Goal: Task Accomplishment & Management: Manage account settings

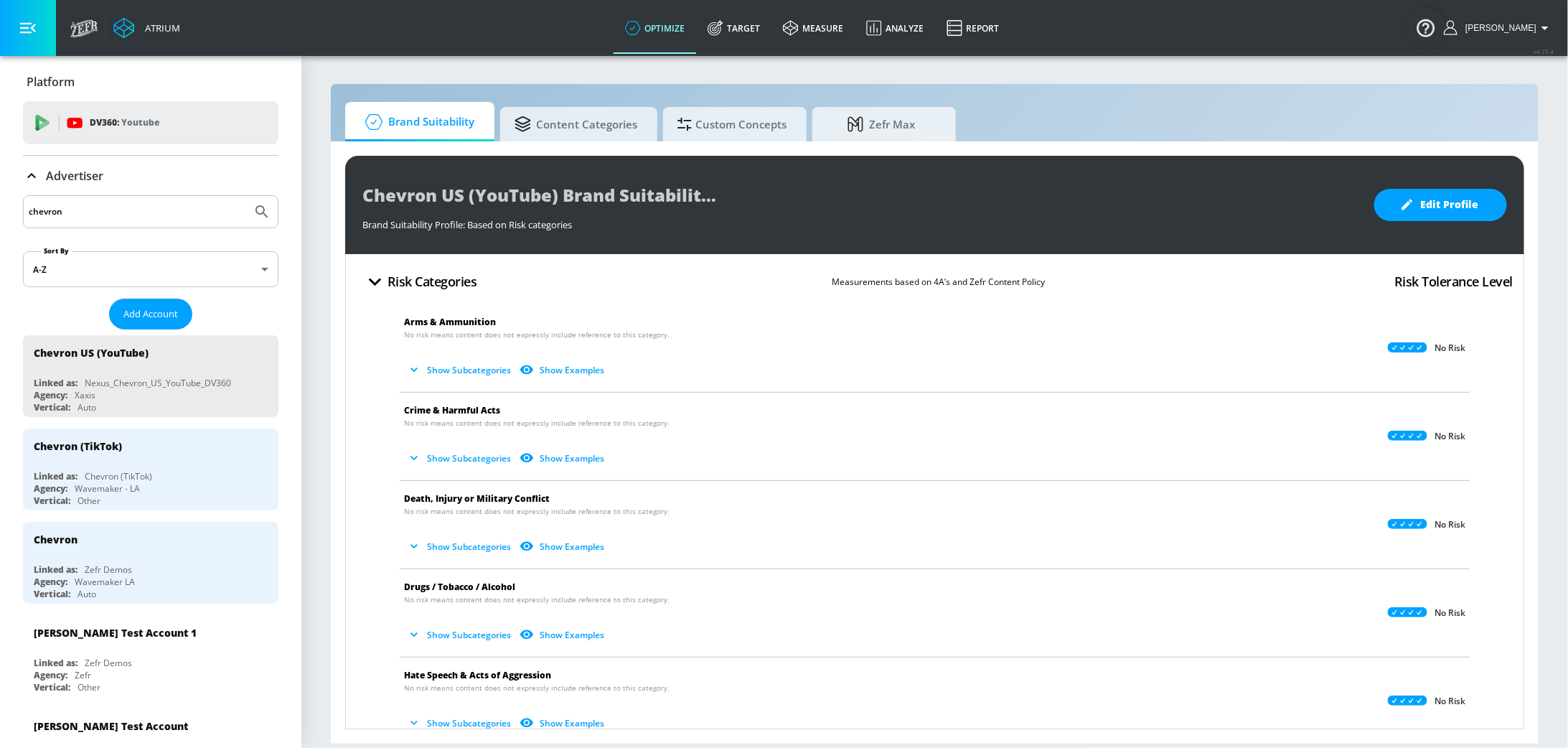
scroll to position [413, 0]
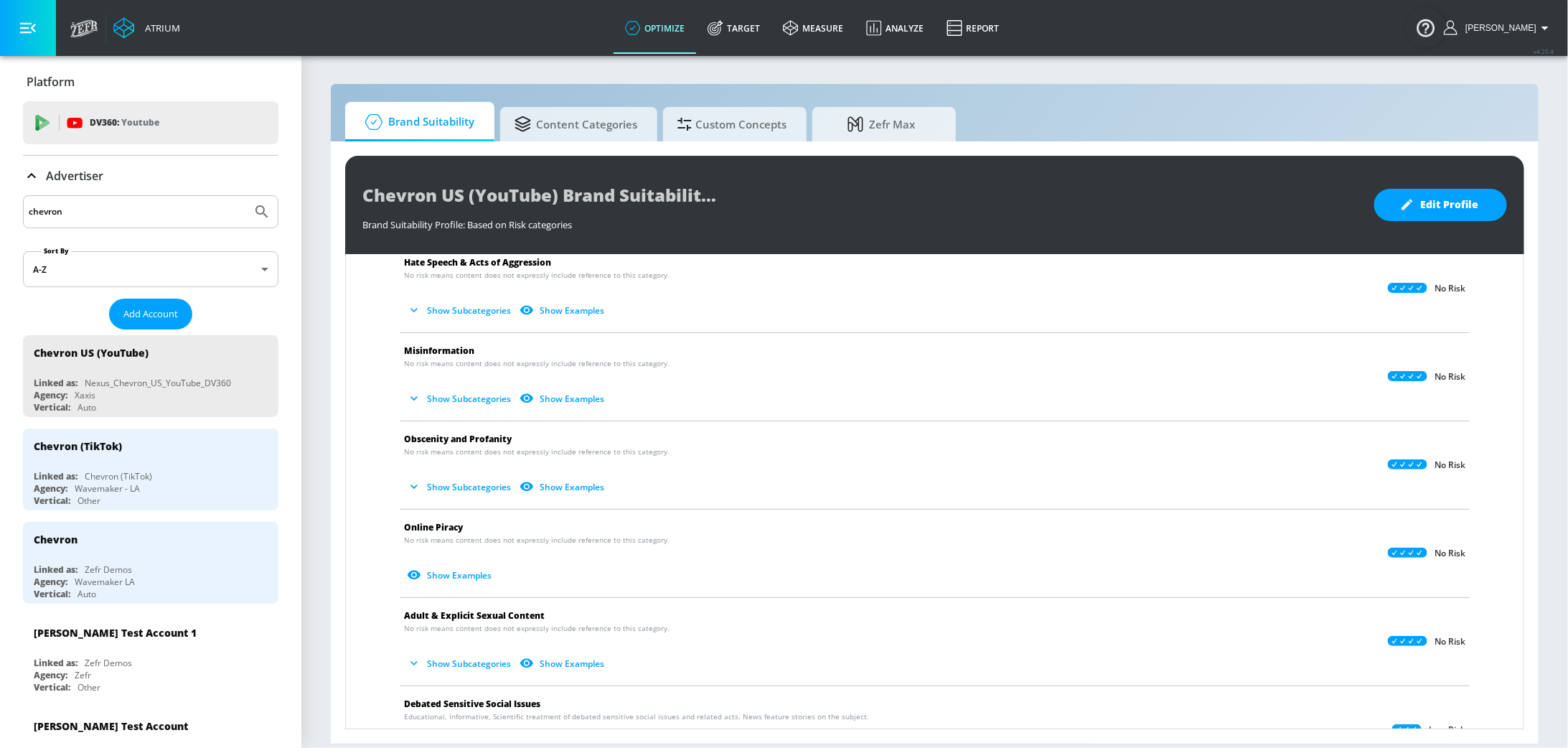
click at [136, 205] on input "chevron" at bounding box center [137, 212] width 218 height 19
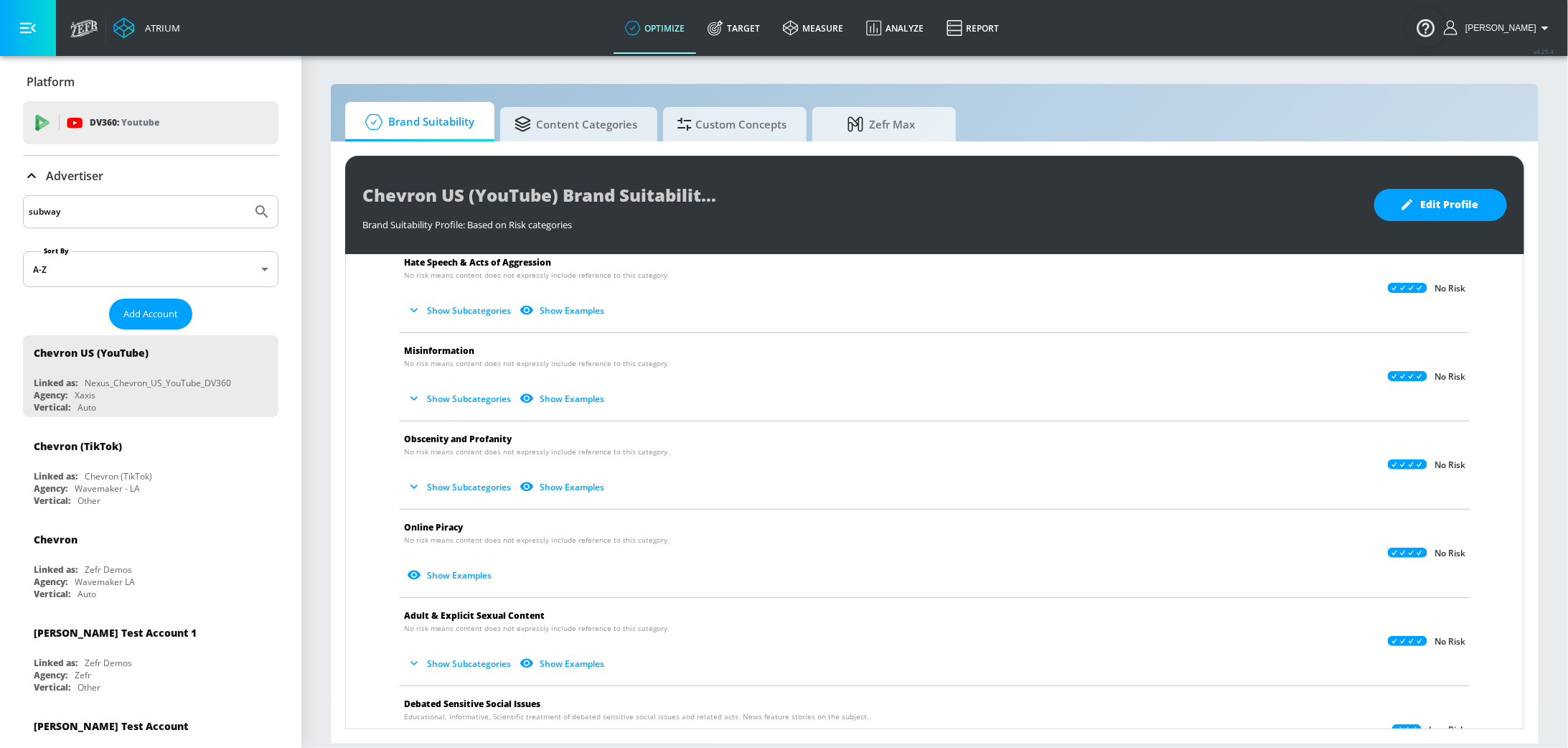
type input "subway"
click at [246, 196] on button "Submit Search" at bounding box center [262, 212] width 32 height 32
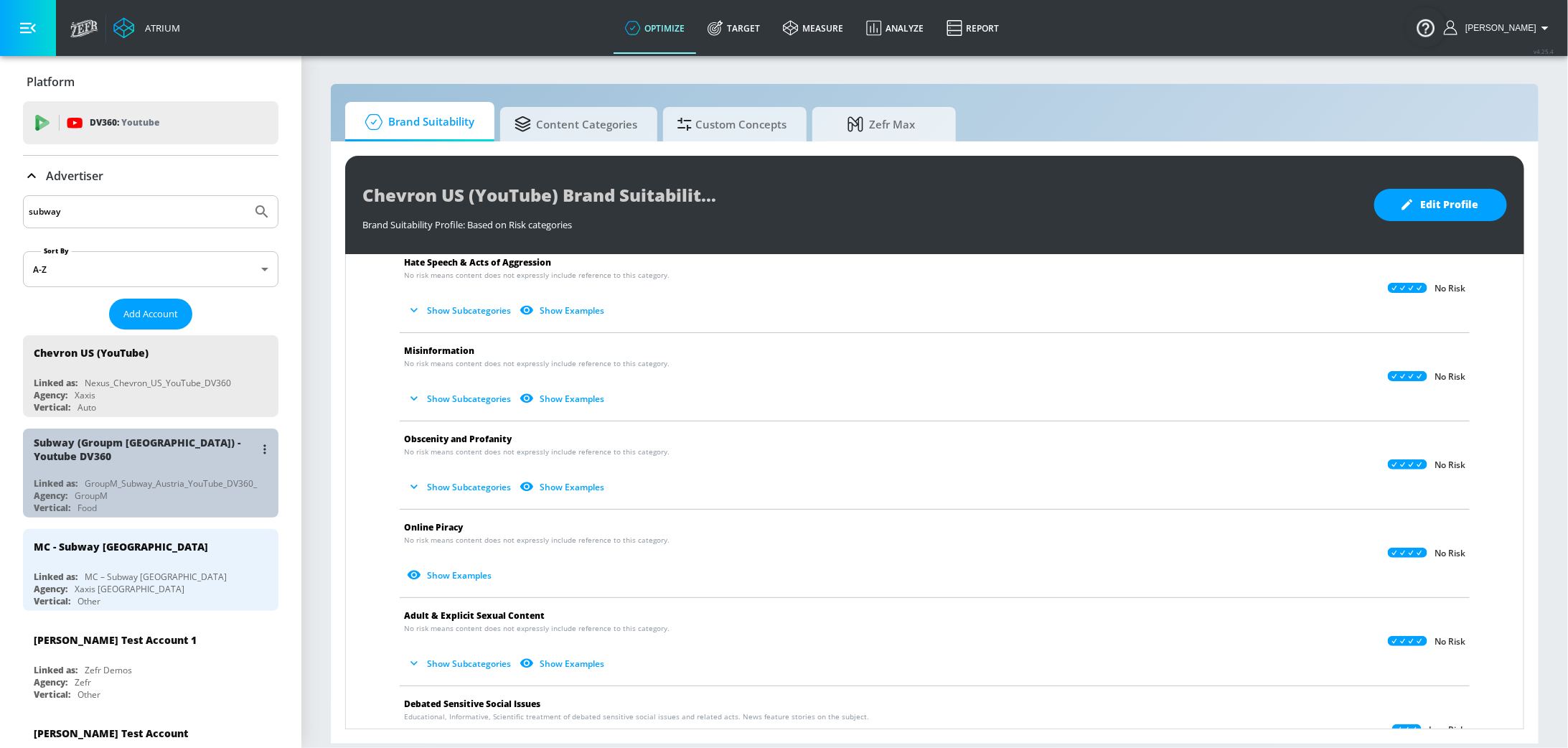
click at [109, 490] on div "Agency: GroupM" at bounding box center [154, 496] width 241 height 12
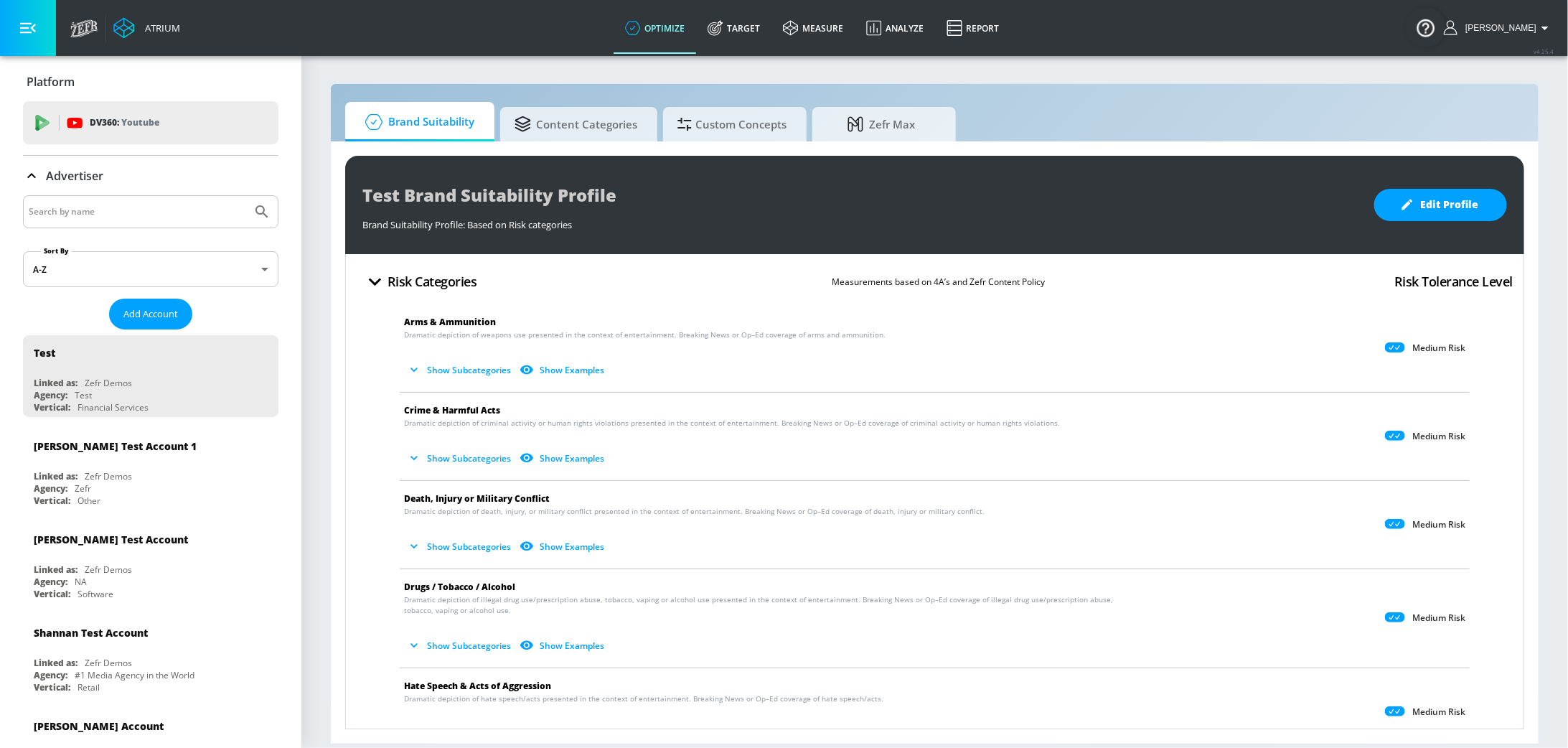
click at [153, 210] on input "Search by name" at bounding box center [137, 212] width 218 height 19
type input "subway"
click at [246, 196] on button "Submit Search" at bounding box center [262, 212] width 32 height 32
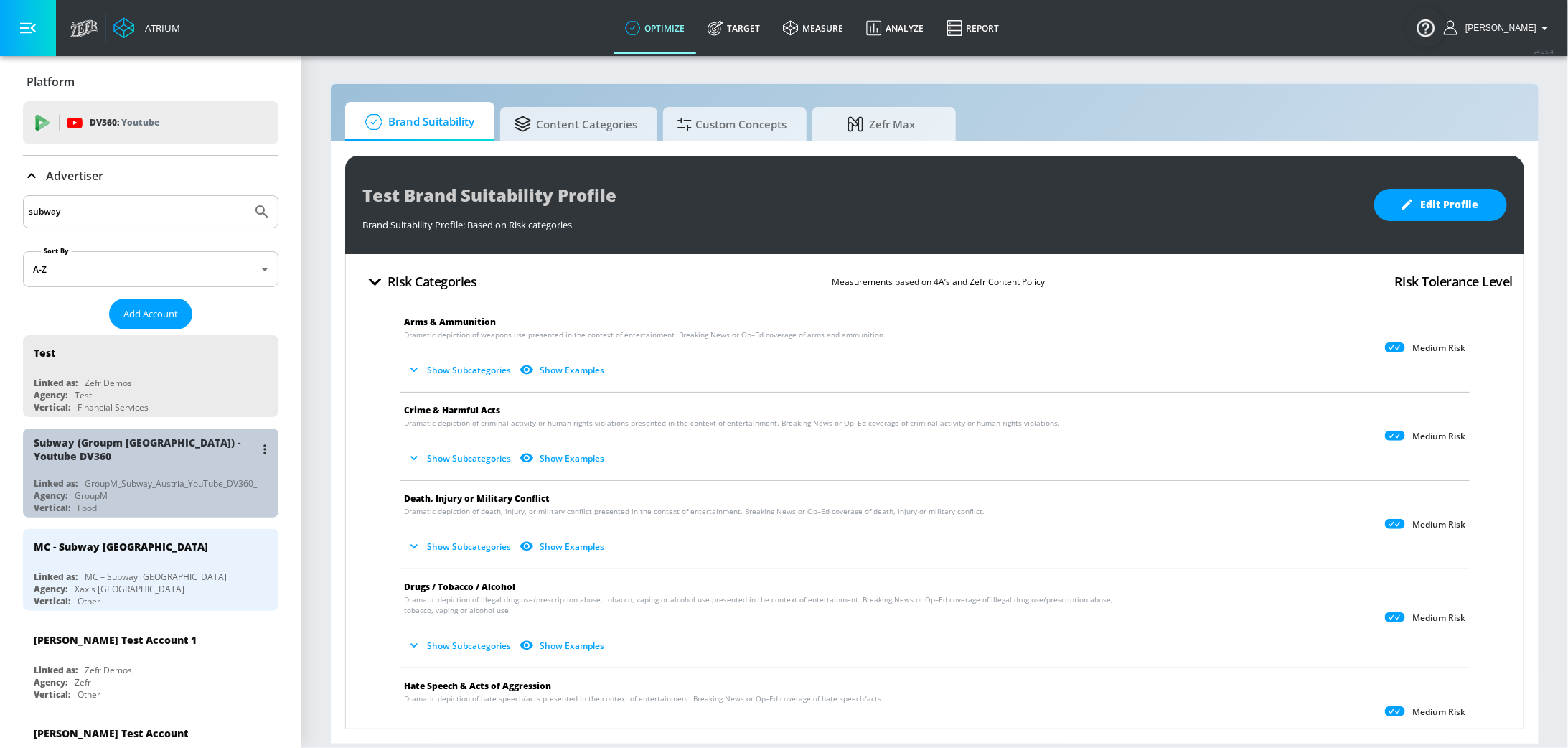
click at [89, 467] on div "Subway (Groupm [GEOGRAPHIC_DATA]) - Youtube DV360 Linked as: GroupM_Subway_Aust…" at bounding box center [151, 473] width 256 height 89
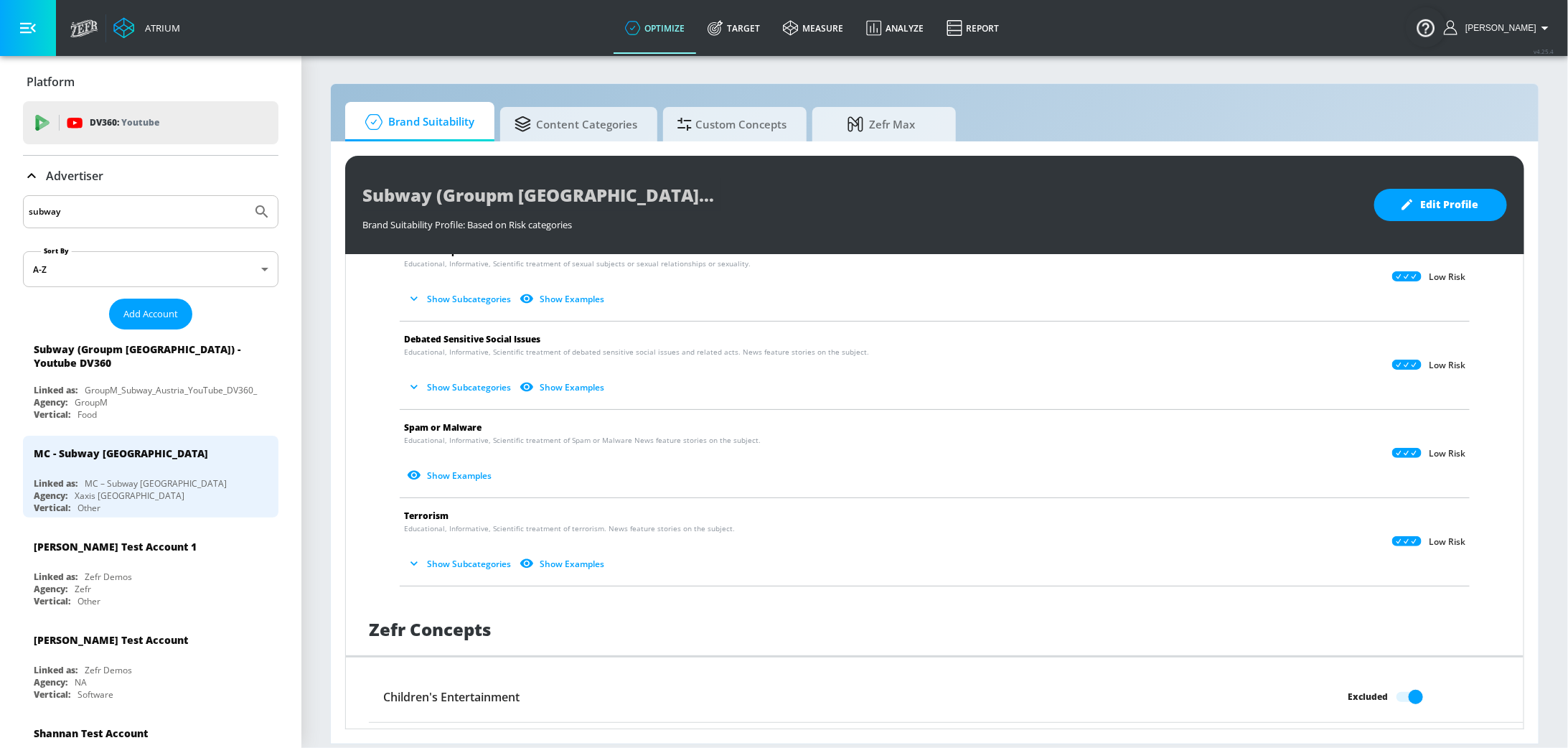
scroll to position [799, 0]
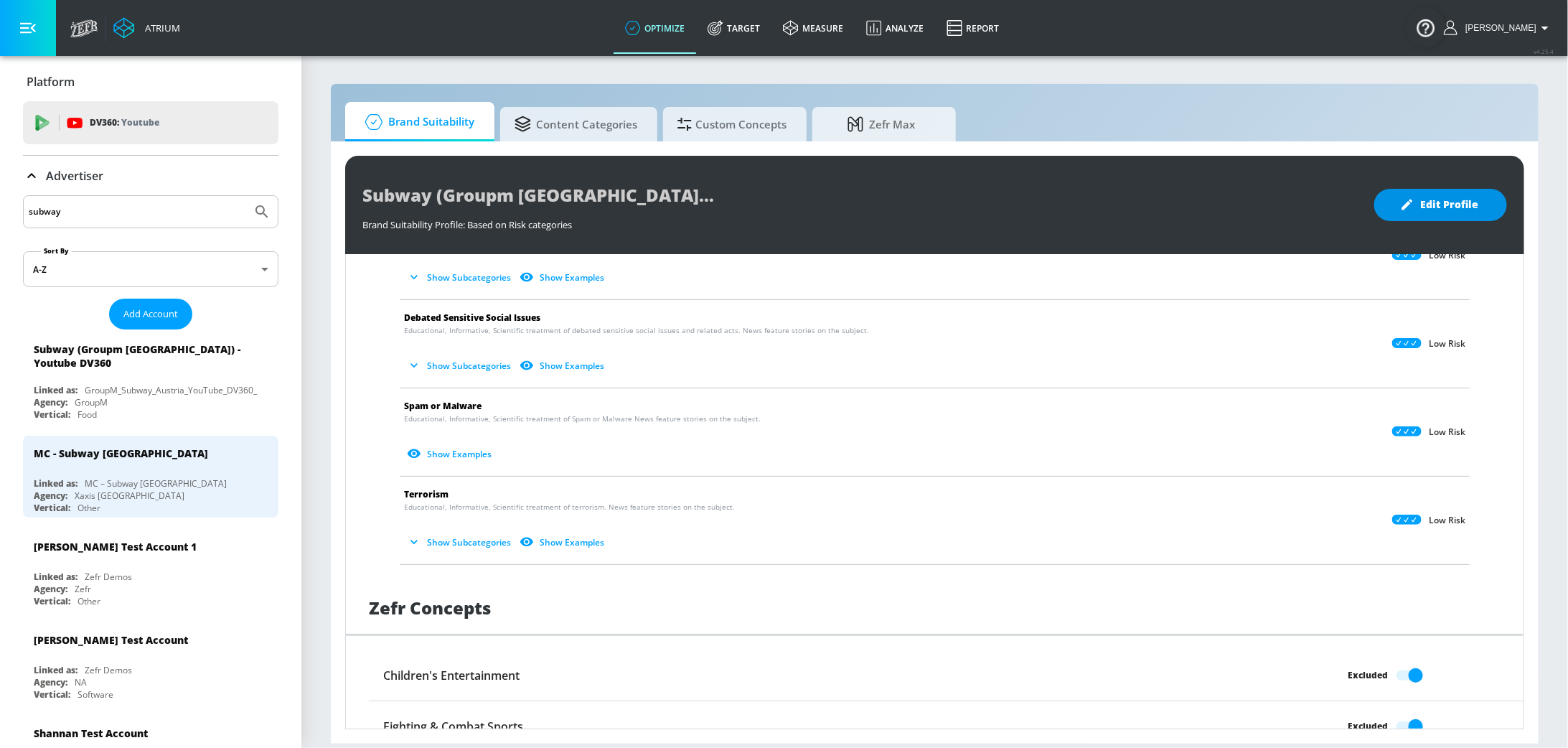
click at [1470, 193] on button "Edit Profile" at bounding box center [1440, 205] width 132 height 33
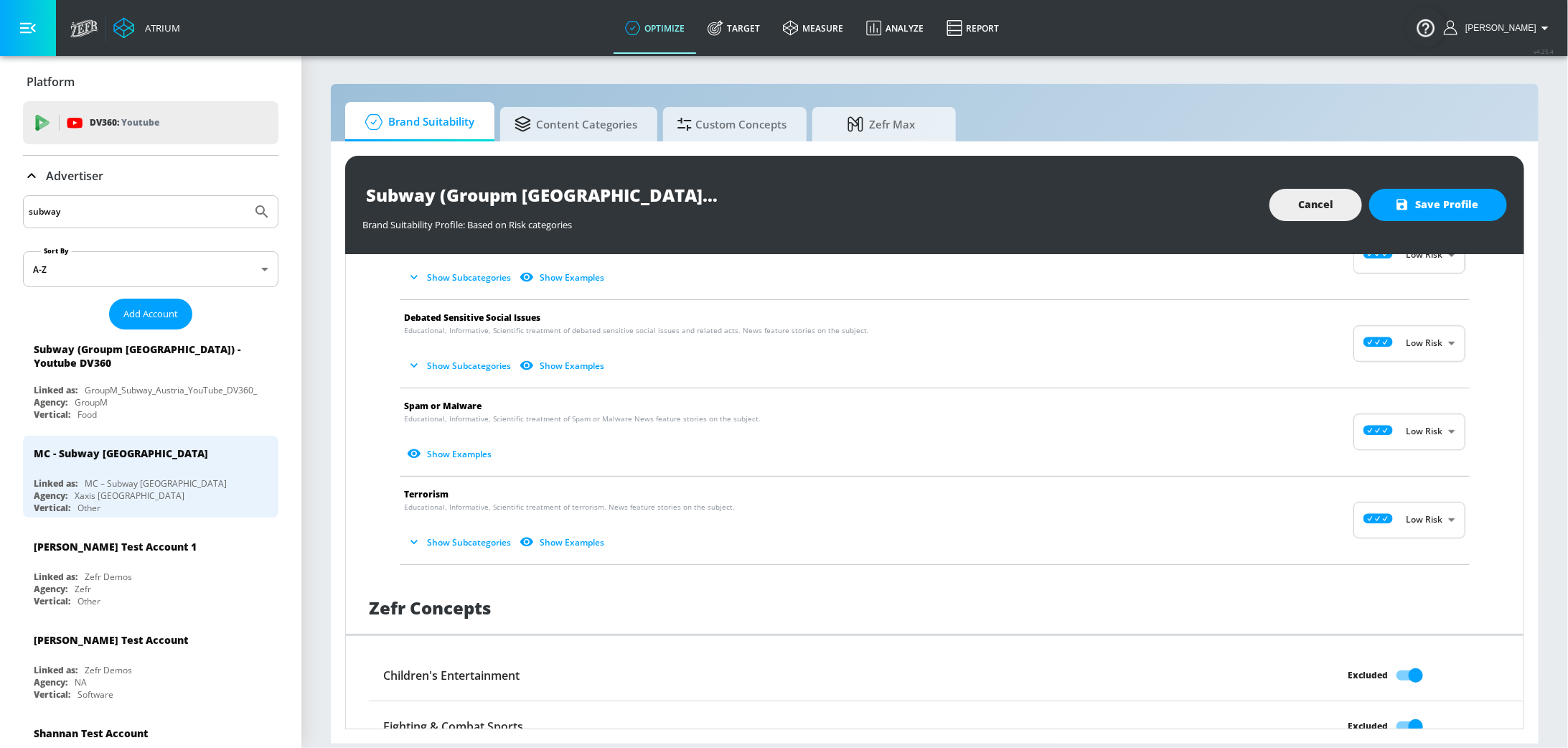
scroll to position [1021, 0]
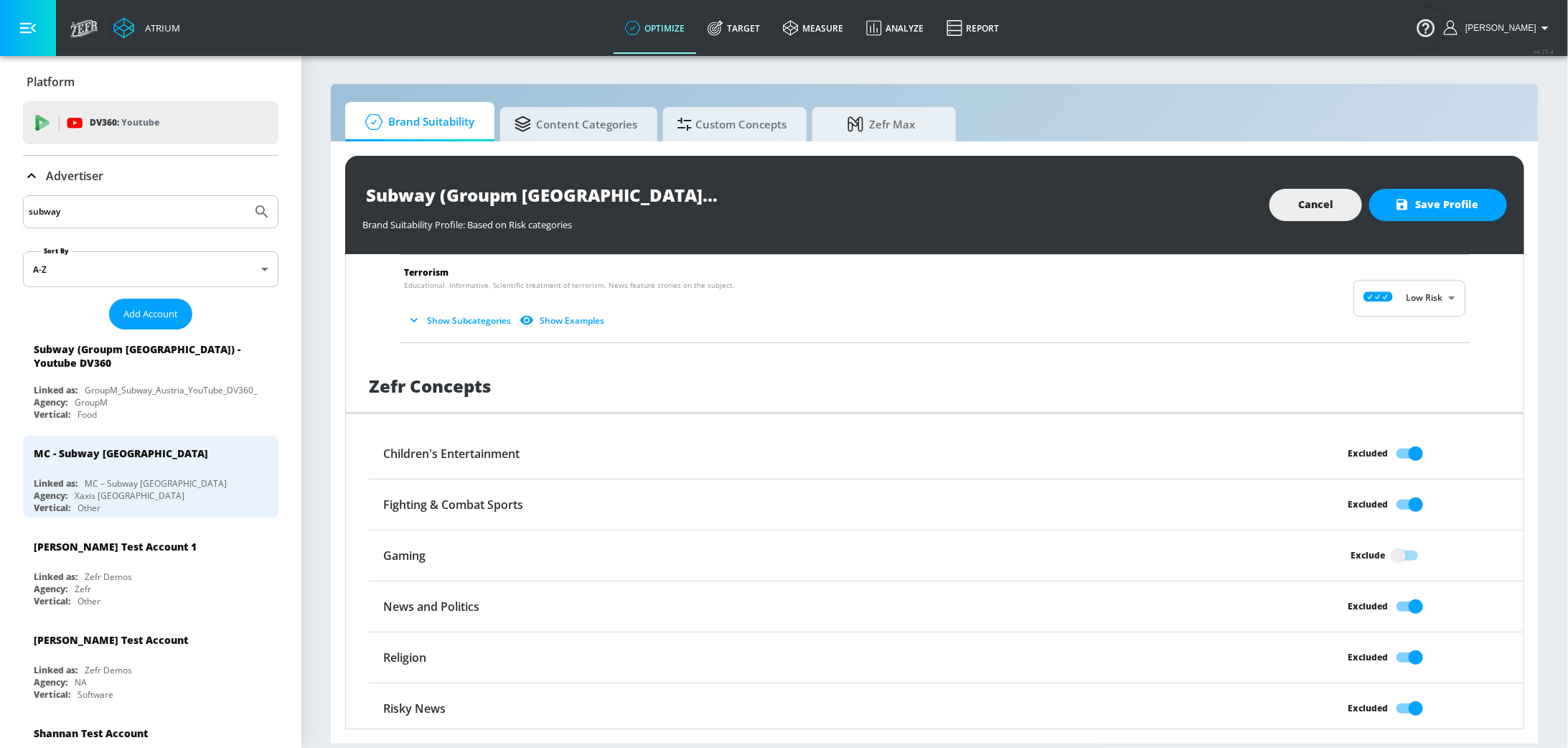
click at [1413, 503] on input "Excluded" at bounding box center [1416, 505] width 82 height 27
checkbox input "false"
click at [1418, 602] on input "Excluded" at bounding box center [1416, 606] width 82 height 27
checkbox input "false"
click at [1462, 212] on span "Save Profile" at bounding box center [1439, 205] width 81 height 18
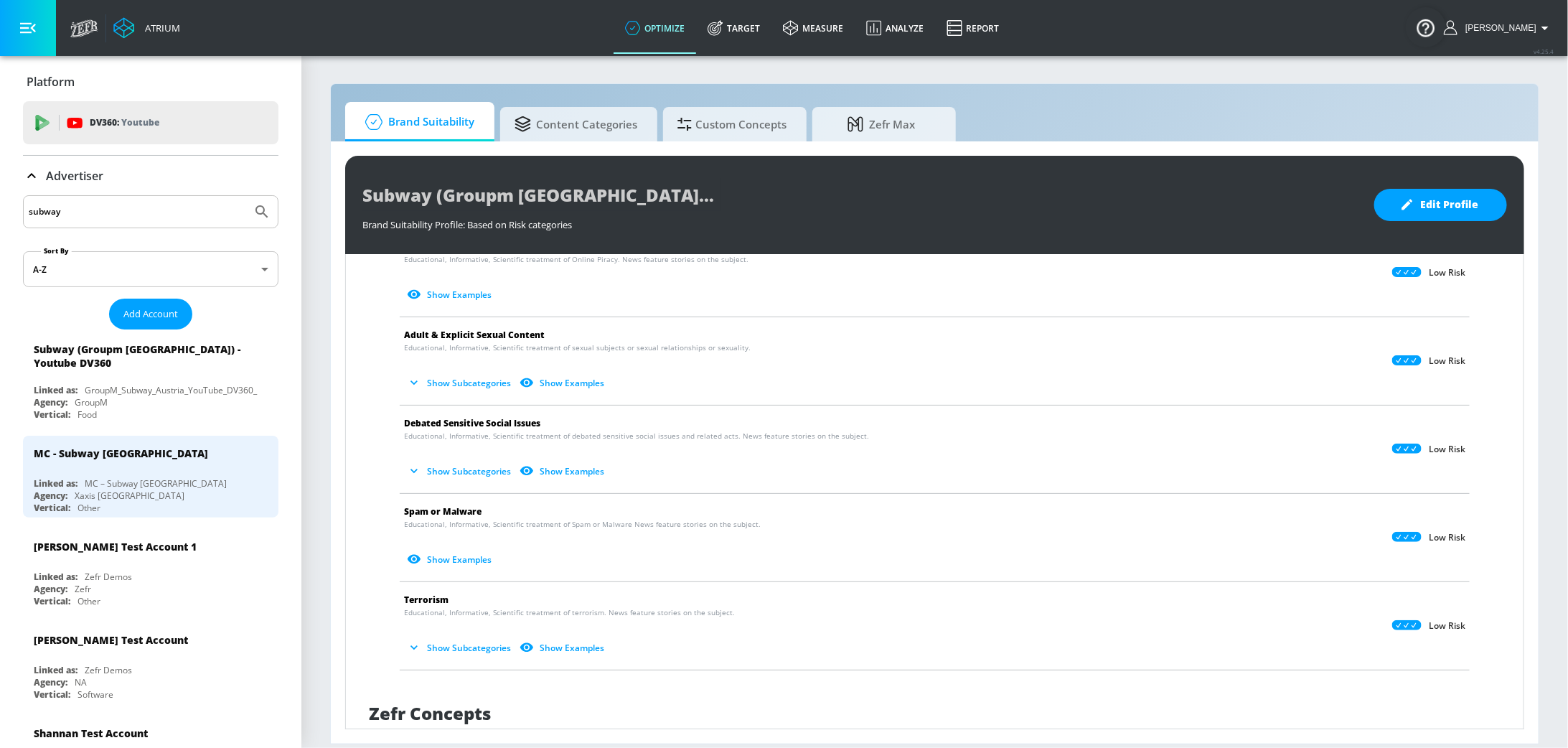
scroll to position [0, 0]
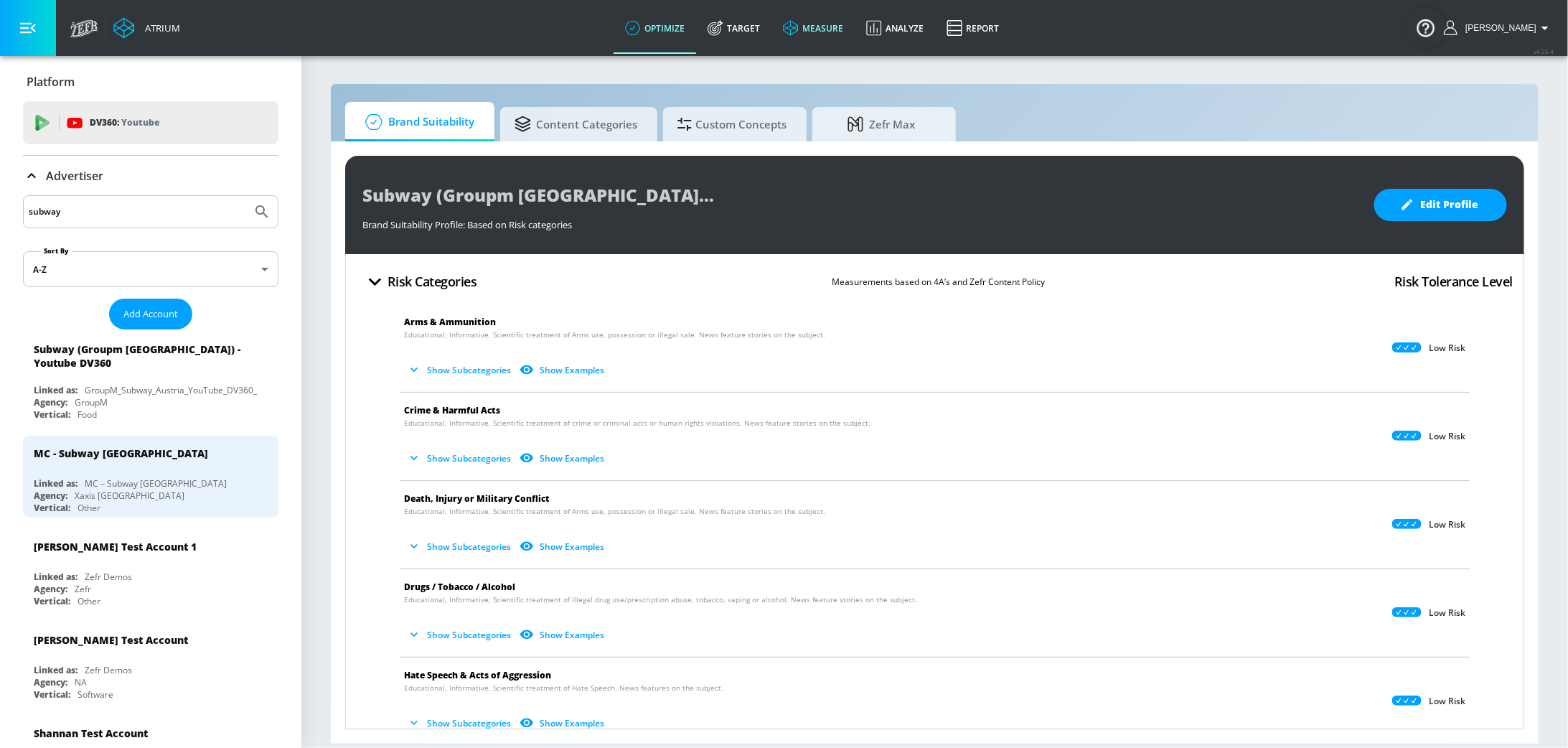
click at [826, 29] on link "measure" at bounding box center [813, 28] width 83 height 52
